Goal: Task Accomplishment & Management: Manage account settings

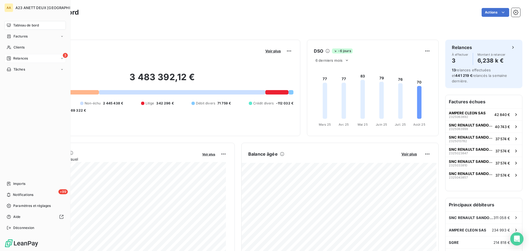
click at [25, 58] on span "Relances" at bounding box center [20, 58] width 15 height 5
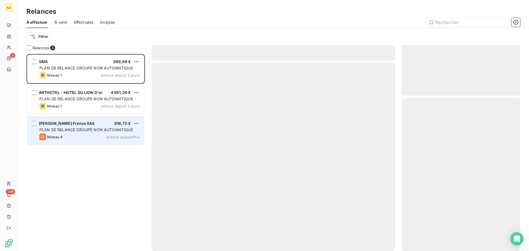
scroll to position [193, 114]
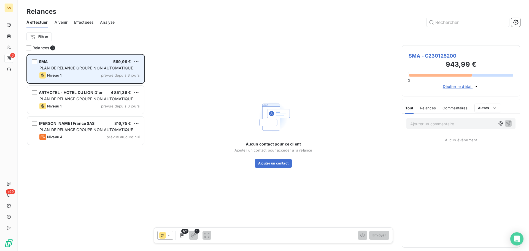
click at [103, 73] on span "prévue depuis 3 jours" at bounding box center [120, 75] width 39 height 4
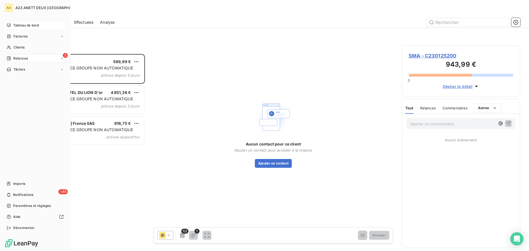
click at [17, 27] on span "Tableau de bord" at bounding box center [26, 25] width 26 height 5
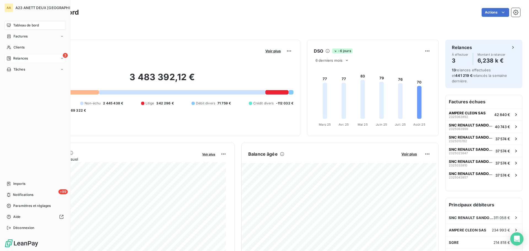
click at [25, 56] on span "Relances" at bounding box center [20, 58] width 15 height 5
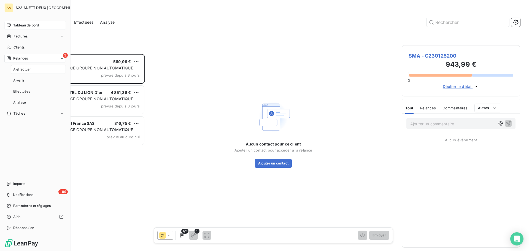
scroll to position [193, 114]
click at [16, 46] on span "Clients" at bounding box center [19, 47] width 11 height 5
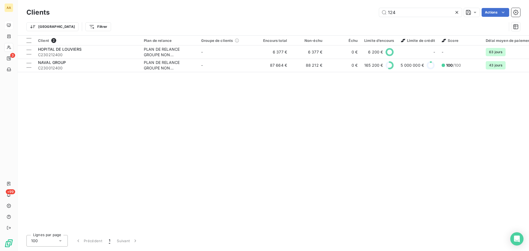
drag, startPoint x: 410, startPoint y: 13, endPoint x: 351, endPoint y: 16, distance: 59.0
click at [362, 16] on div "124 Actions" at bounding box center [288, 12] width 464 height 9
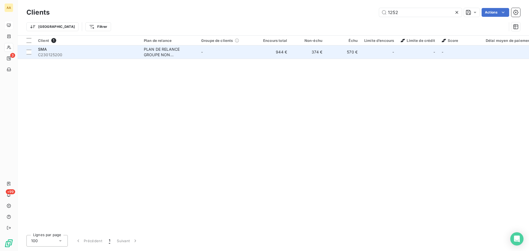
type input "1252"
click at [89, 55] on span "C230125200" at bounding box center [87, 55] width 99 height 6
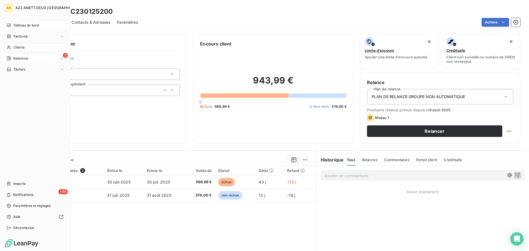
click at [21, 58] on span "Relances" at bounding box center [20, 58] width 15 height 5
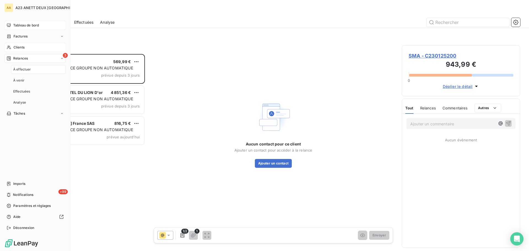
scroll to position [193, 114]
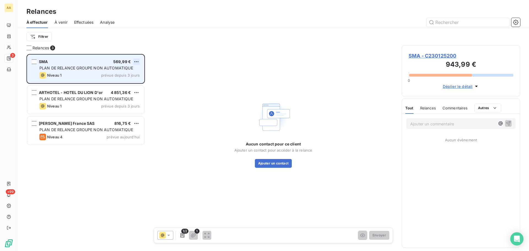
click at [134, 60] on html "AA 3 +99 Relances À effectuer À venir Effectuées Analyse Filtrer Relances 3 SMA…" at bounding box center [264, 125] width 529 height 251
click at [117, 81] on div "Passer cette action" at bounding box center [112, 82] width 49 height 9
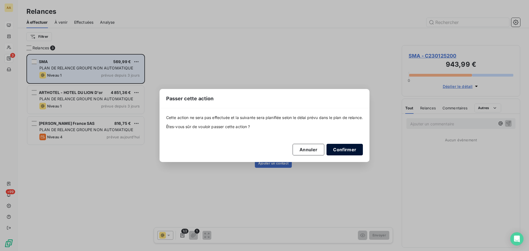
click at [350, 148] on button "Confirmer" at bounding box center [345, 150] width 36 height 12
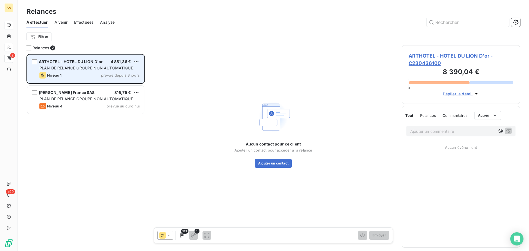
click at [99, 69] on span "PLAN DE RELANCE GROUPE NON AUTOMATIQUE" at bounding box center [86, 68] width 94 height 5
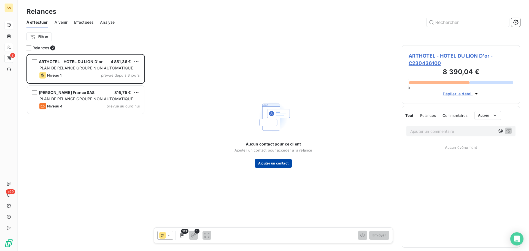
click at [277, 164] on button "Ajouter un contact" at bounding box center [273, 163] width 37 height 9
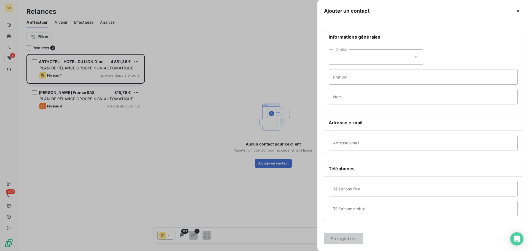
click at [351, 58] on div "Civilité" at bounding box center [376, 56] width 95 height 15
click at [352, 81] on span "Monsieur" at bounding box center [348, 80] width 17 height 5
click at [349, 98] on input "Nom" at bounding box center [423, 96] width 189 height 15
type input "ROUZEL"
click at [362, 141] on input "Adresse email" at bounding box center [423, 142] width 189 height 15
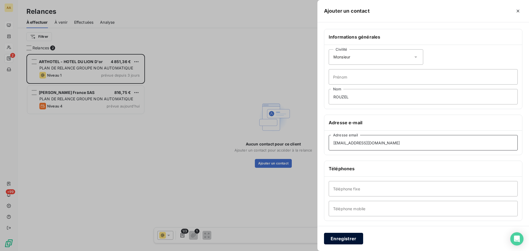
type input "[EMAIL_ADDRESS][DOMAIN_NAME]"
click at [346, 235] on button "Enregistrer" at bounding box center [343, 239] width 39 height 12
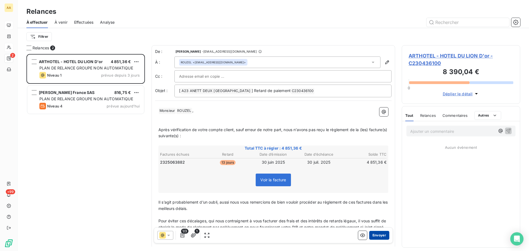
click at [379, 235] on button "Envoyer" at bounding box center [379, 235] width 20 height 9
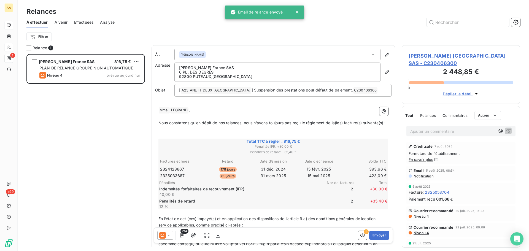
scroll to position [193, 114]
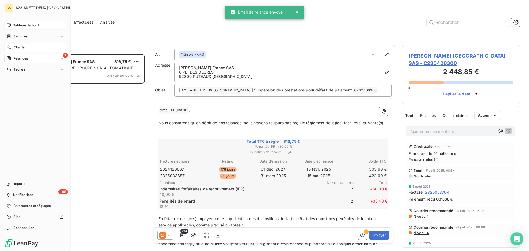
click at [25, 26] on span "Tableau de bord" at bounding box center [26, 25] width 26 height 5
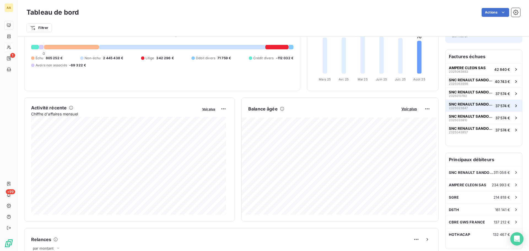
scroll to position [55, 0]
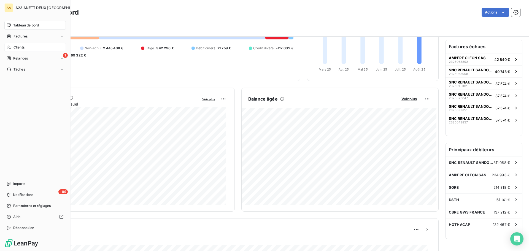
click at [31, 47] on div "Clients" at bounding box center [34, 47] width 61 height 9
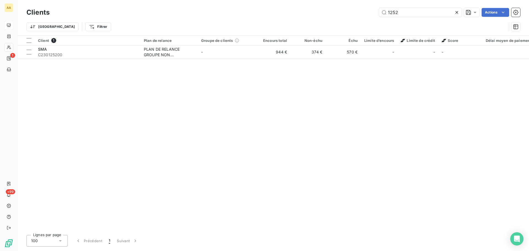
drag, startPoint x: 404, startPoint y: 12, endPoint x: 337, endPoint y: 14, distance: 67.3
click at [337, 14] on div "1252 Actions" at bounding box center [288, 12] width 464 height 9
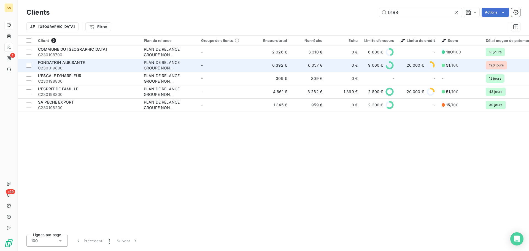
type input "0198"
click at [77, 65] on div "FONDATION AUB SANTE" at bounding box center [87, 63] width 99 height 6
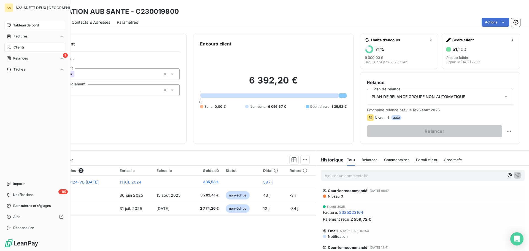
click at [17, 47] on span "Clients" at bounding box center [19, 47] width 11 height 5
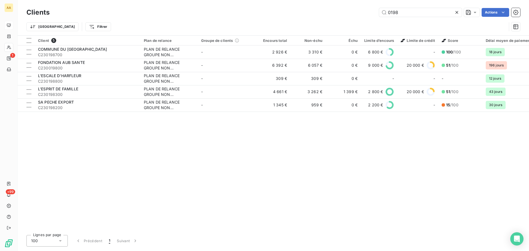
drag, startPoint x: 402, startPoint y: 13, endPoint x: 349, endPoint y: 14, distance: 52.1
click at [349, 14] on div "0198 Actions" at bounding box center [288, 12] width 464 height 9
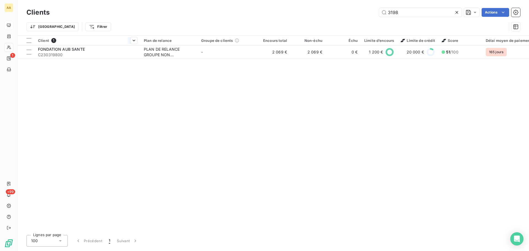
type input "3198"
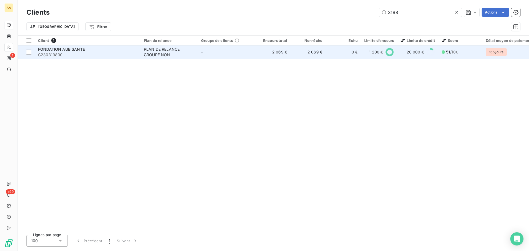
drag, startPoint x: 81, startPoint y: 45, endPoint x: 84, endPoint y: 49, distance: 4.9
click at [82, 47] on table "Client 1 Plan de relance Groupe de clients Encours total Non-échu Échu Limite d…" at bounding box center [325, 47] width 614 height 23
click at [87, 50] on div "FONDATION AUB SANTE" at bounding box center [87, 50] width 99 height 6
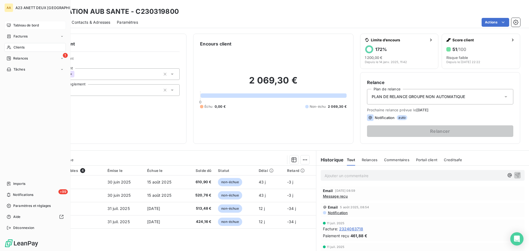
click at [24, 25] on span "Tableau de bord" at bounding box center [26, 25] width 26 height 5
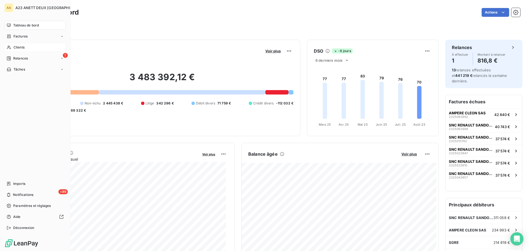
click at [14, 44] on div "Clients" at bounding box center [34, 47] width 61 height 9
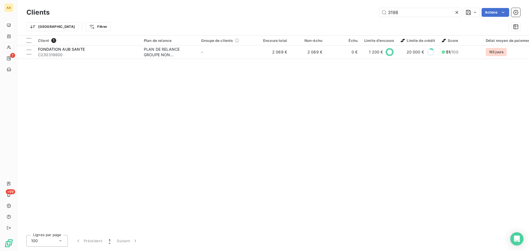
drag, startPoint x: 415, startPoint y: 14, endPoint x: 327, endPoint y: 14, distance: 87.9
click at [338, 14] on div "3198 Actions" at bounding box center [288, 12] width 464 height 9
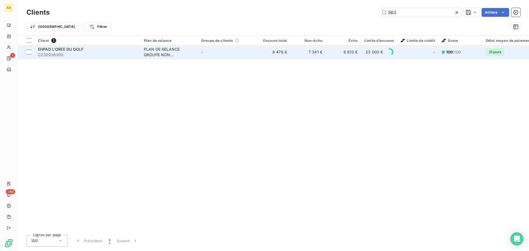
type input "363"
click at [77, 53] on span "C230036300" at bounding box center [87, 55] width 99 height 6
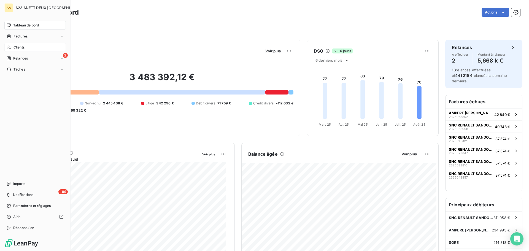
click at [16, 48] on span "Clients" at bounding box center [19, 47] width 11 height 5
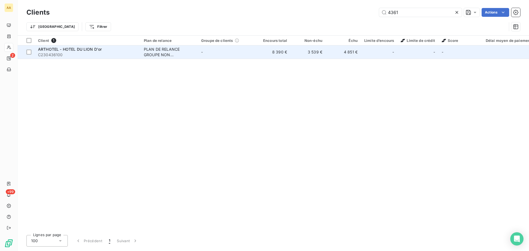
type input "4361"
click at [106, 55] on span "C230436100" at bounding box center [87, 55] width 99 height 6
